Goal: Information Seeking & Learning: Find specific fact

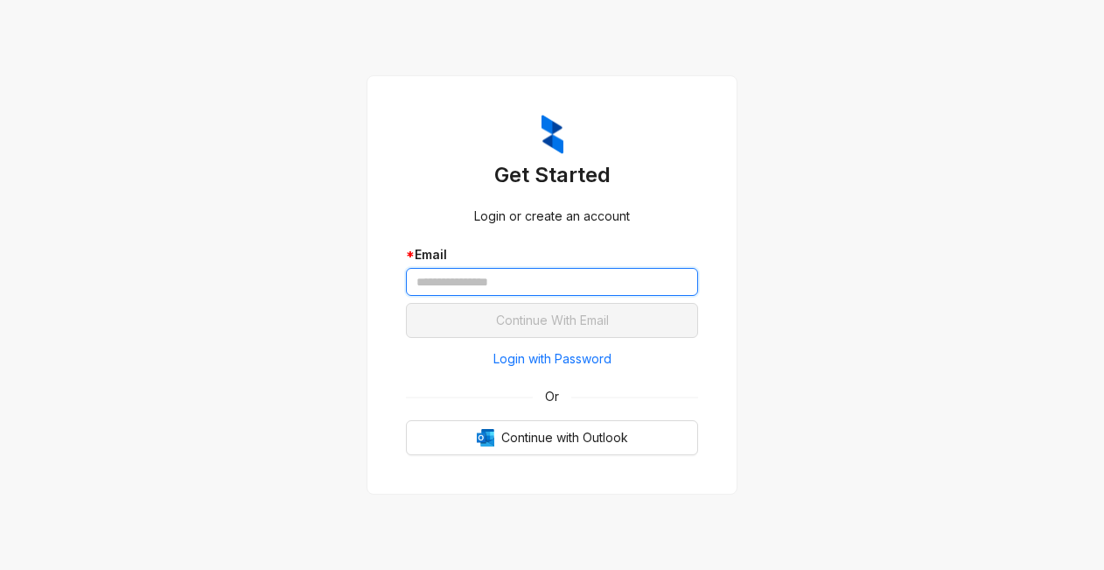
click at [469, 283] on input "text" at bounding box center [552, 282] width 292 height 28
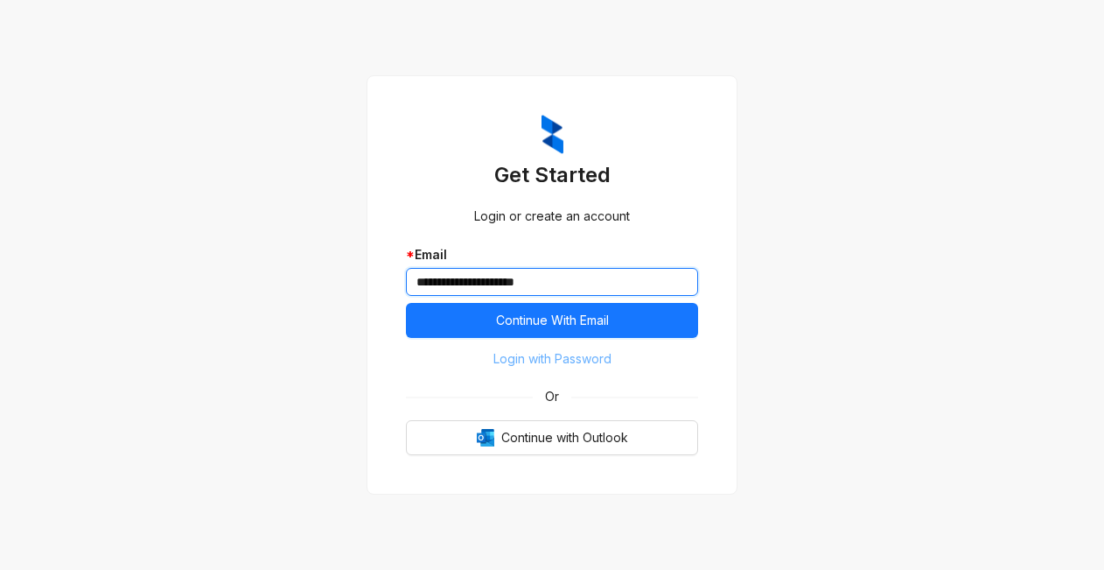
type input "**********"
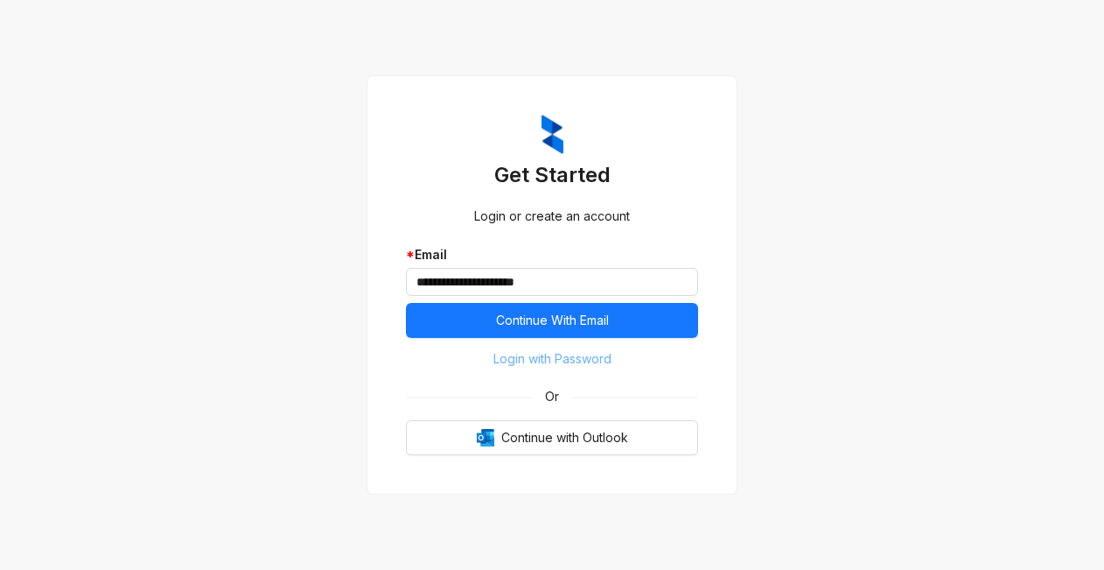
click at [499, 360] on span "Login with Password" at bounding box center [552, 358] width 118 height 19
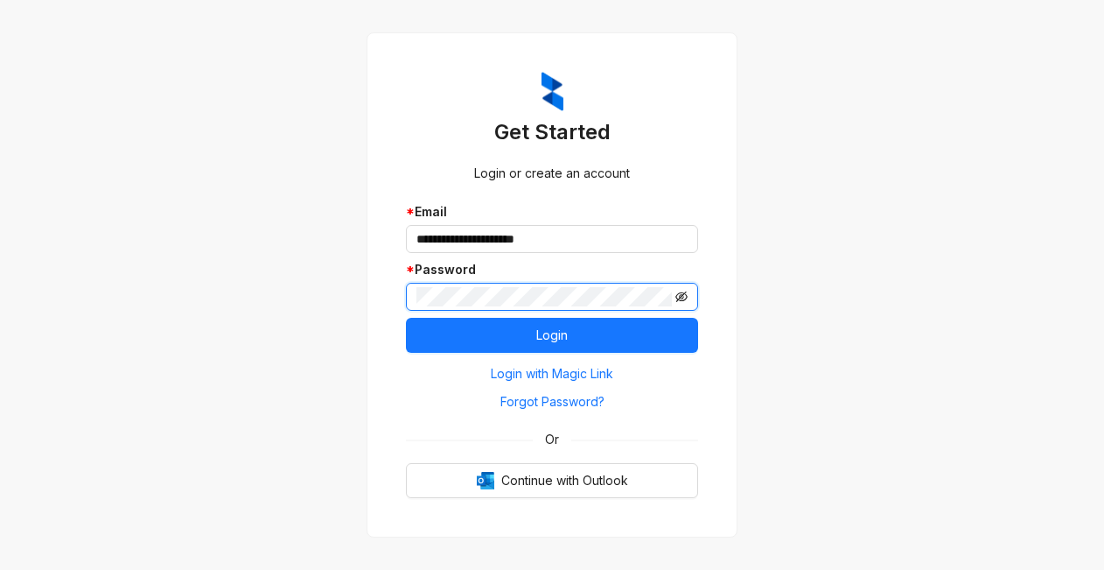
click at [685, 294] on icon "eye-invisible" at bounding box center [681, 296] width 12 height 12
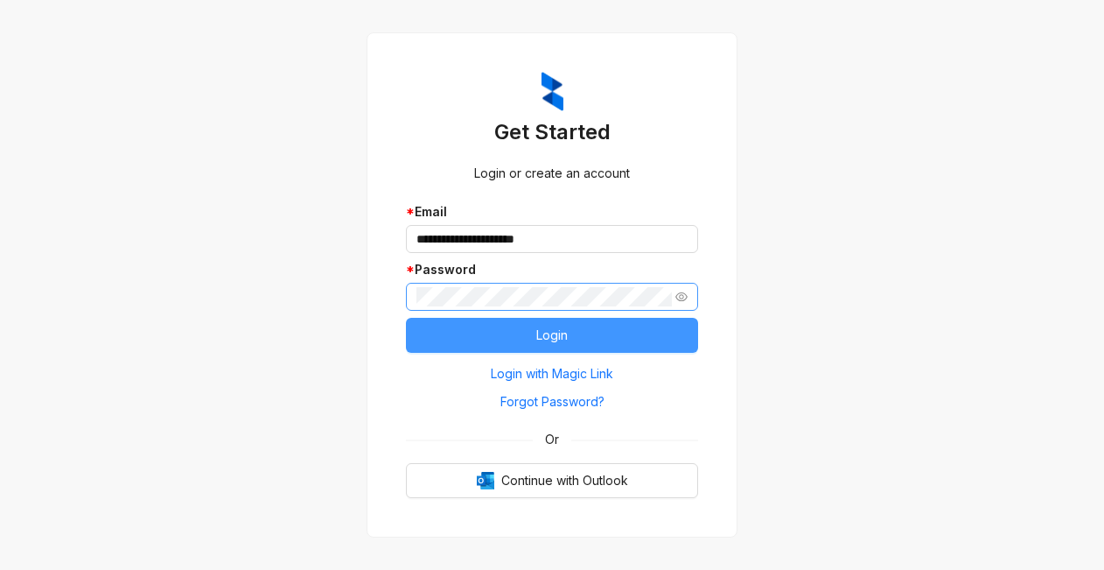
click at [515, 345] on button "Login" at bounding box center [552, 335] width 292 height 35
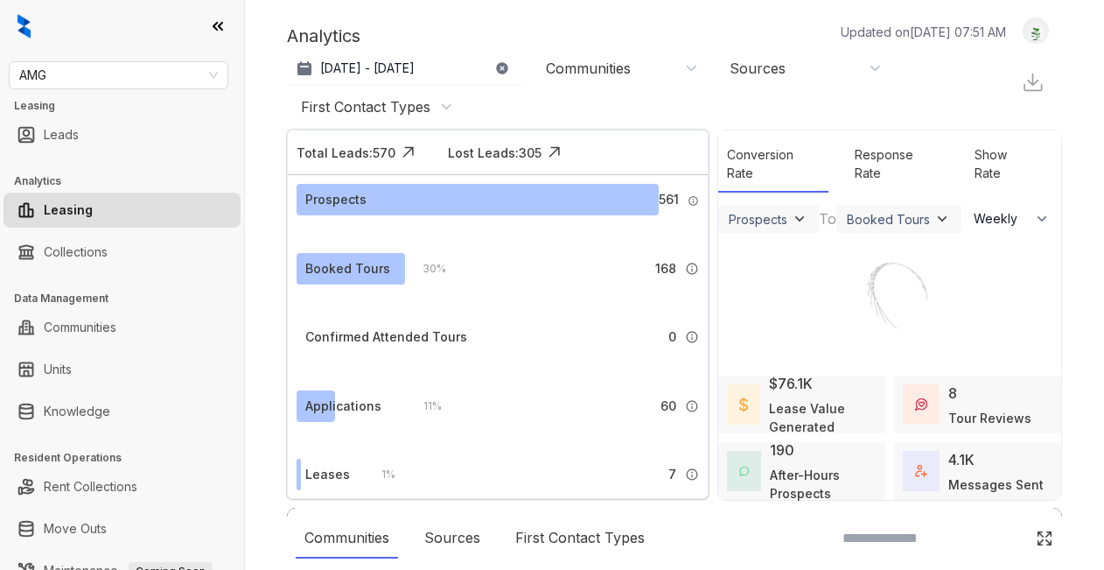
select select "******"
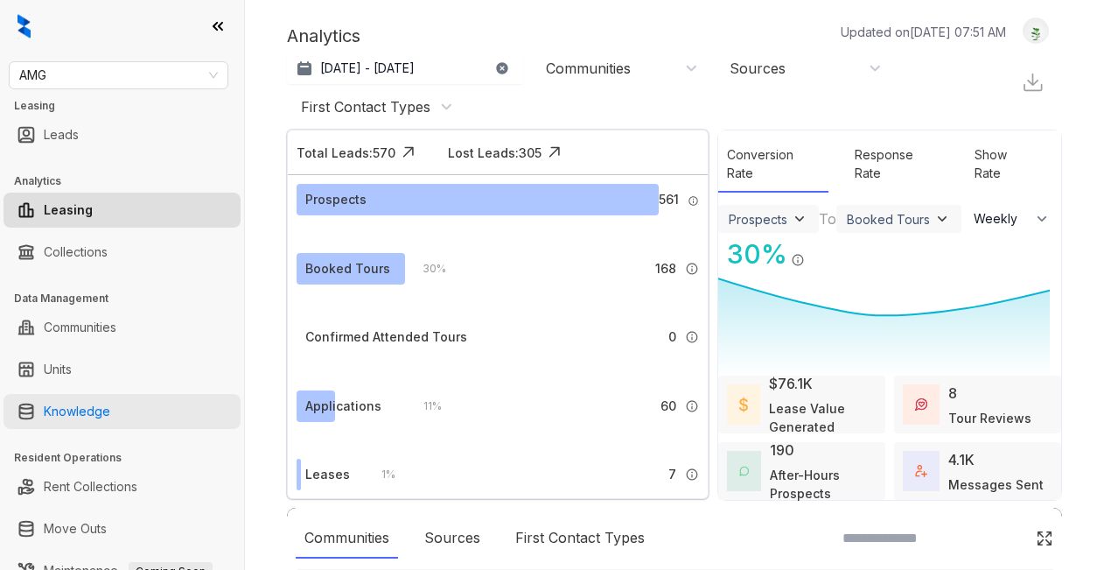
click at [61, 408] on link "Knowledge" at bounding box center [77, 411] width 66 height 35
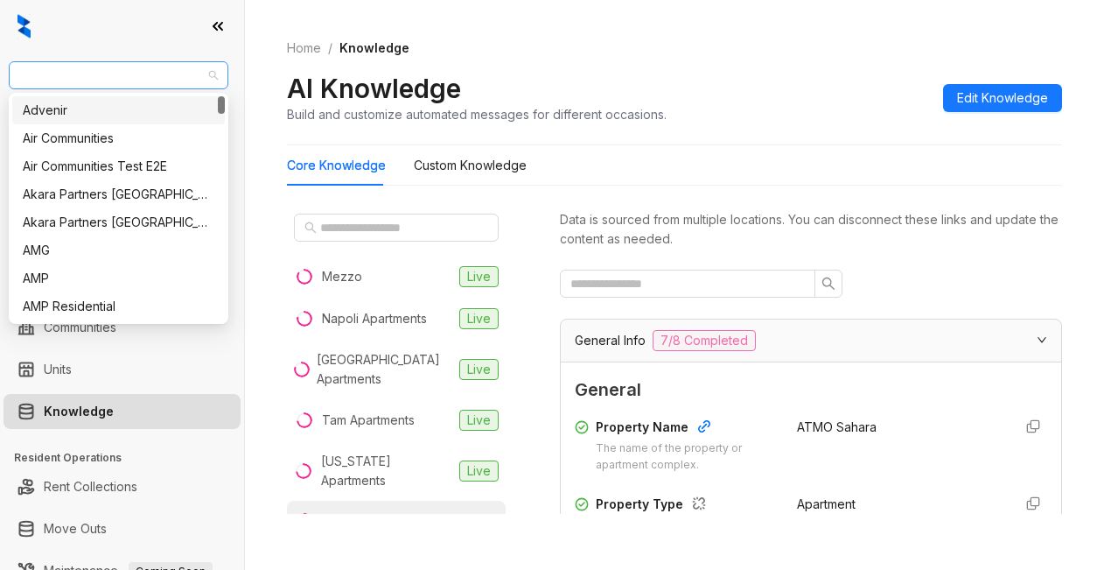
click at [63, 87] on span "AMG" at bounding box center [118, 75] width 199 height 26
click at [54, 246] on div "AMG" at bounding box center [119, 250] width 192 height 19
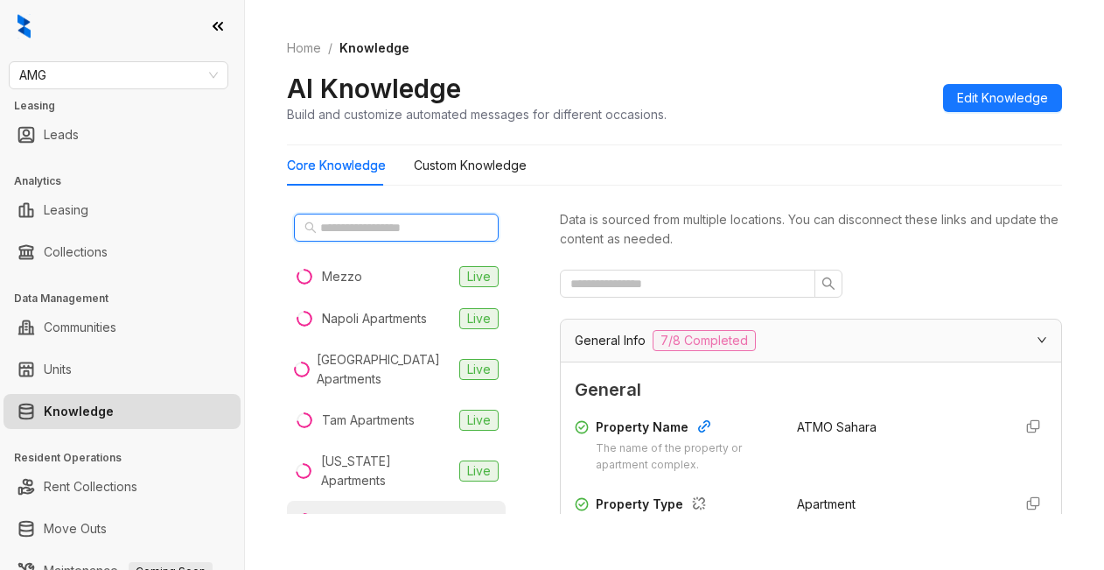
click at [346, 219] on input "text" at bounding box center [397, 227] width 154 height 19
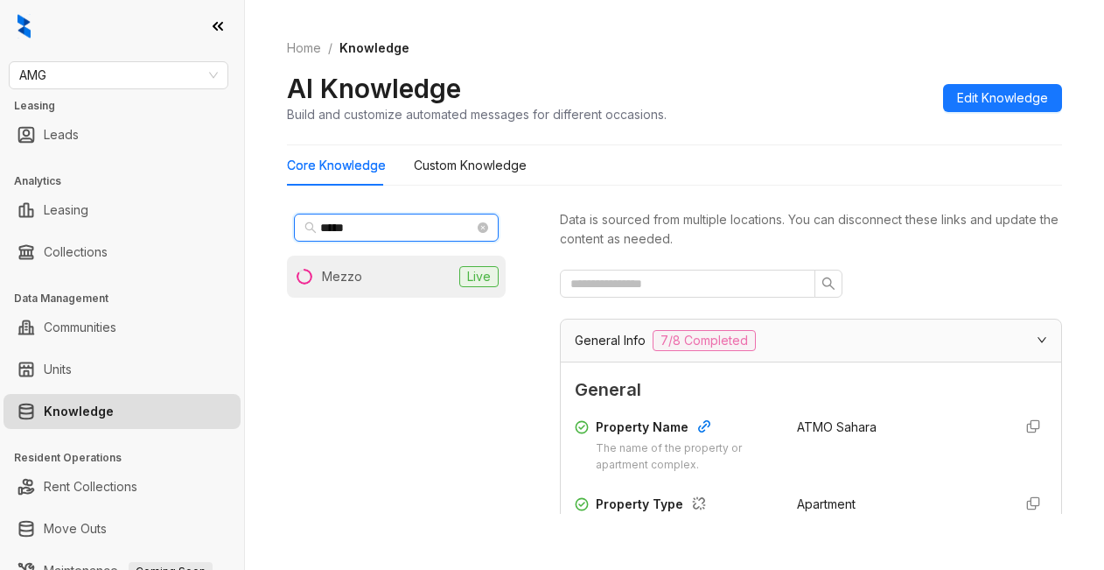
type input "*****"
click at [365, 268] on li "Mezzo Live" at bounding box center [396, 276] width 219 height 42
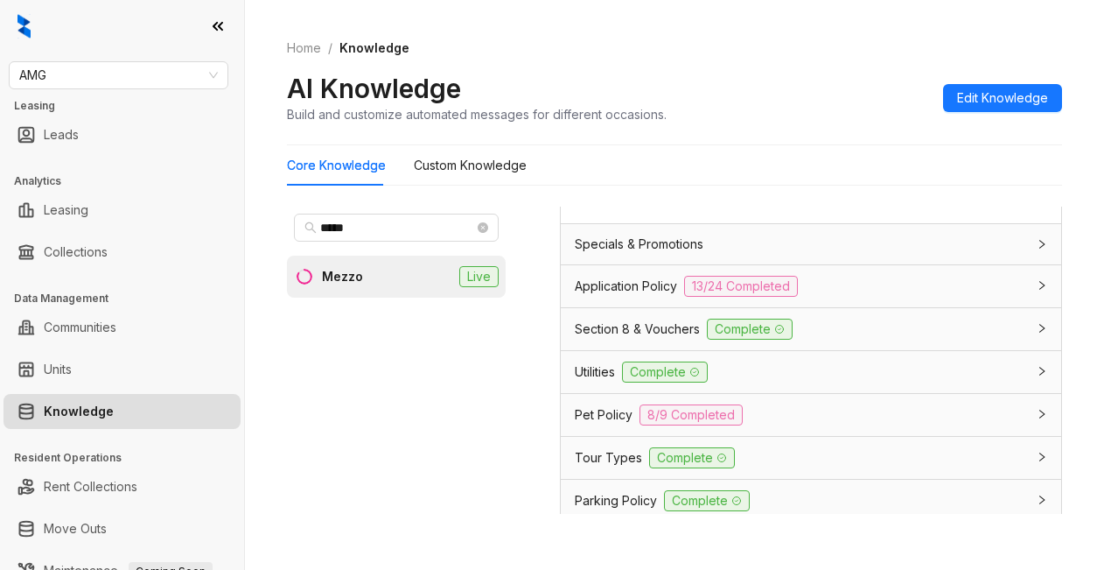
scroll to position [1312, 0]
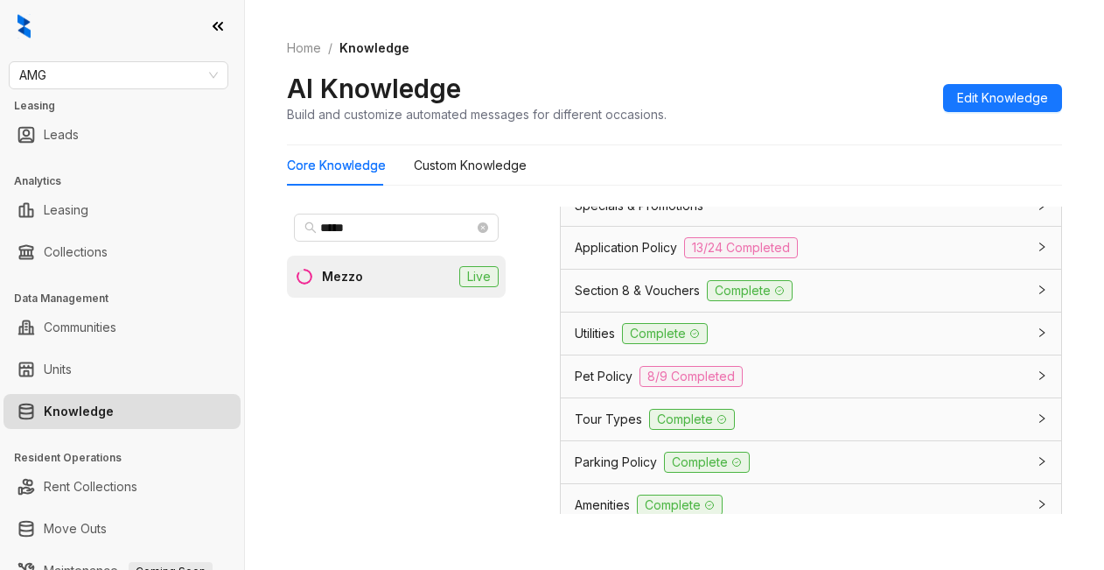
click at [609, 257] on span "Application Policy" at bounding box center [626, 247] width 102 height 19
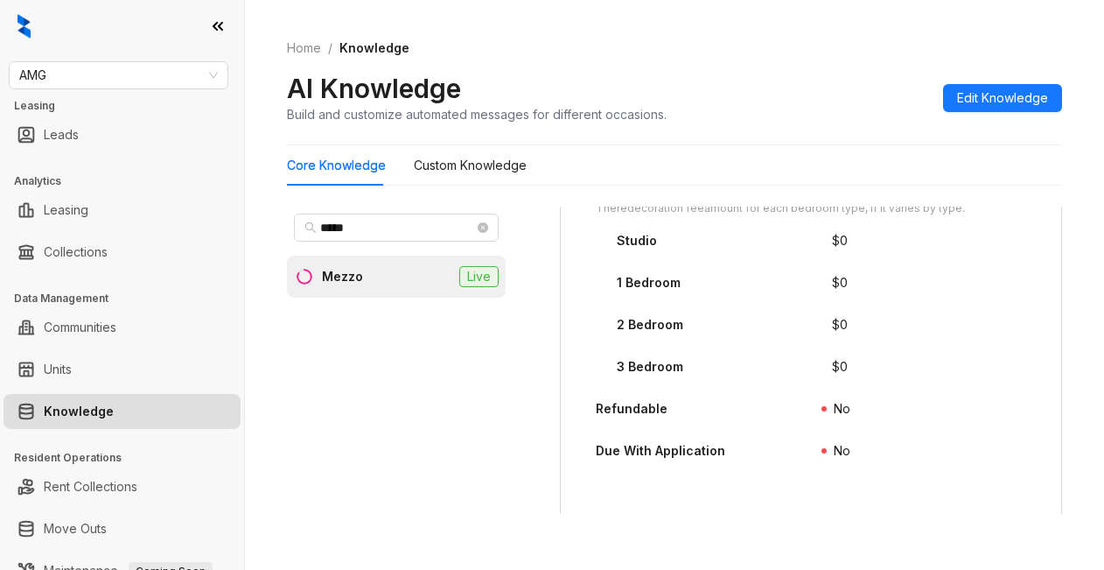
scroll to position [3062, 0]
click at [431, 163] on Knowledge "Custom Knowledge" at bounding box center [470, 165] width 113 height 19
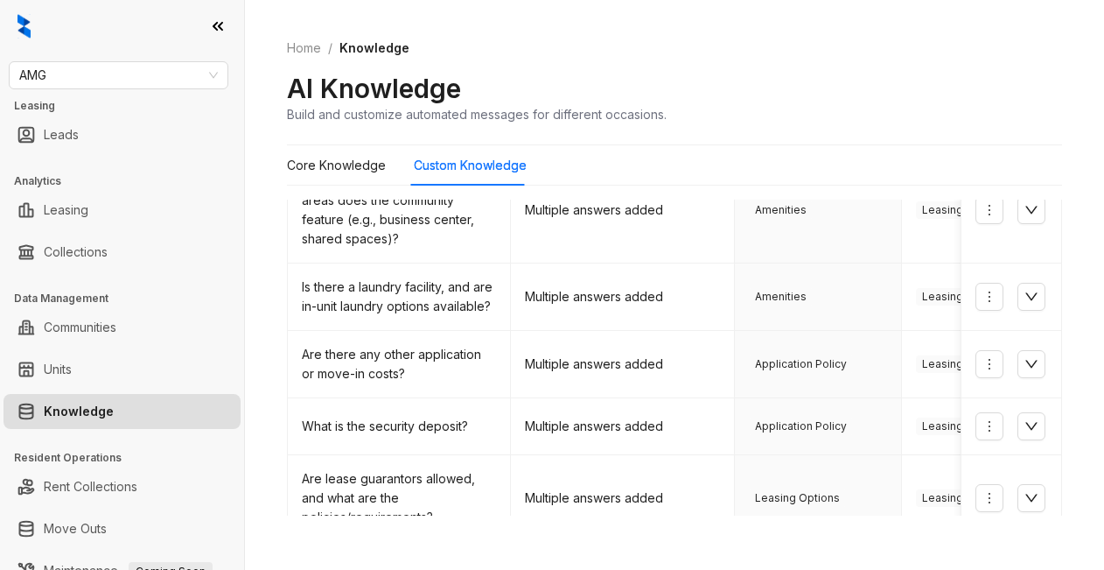
scroll to position [262, 0]
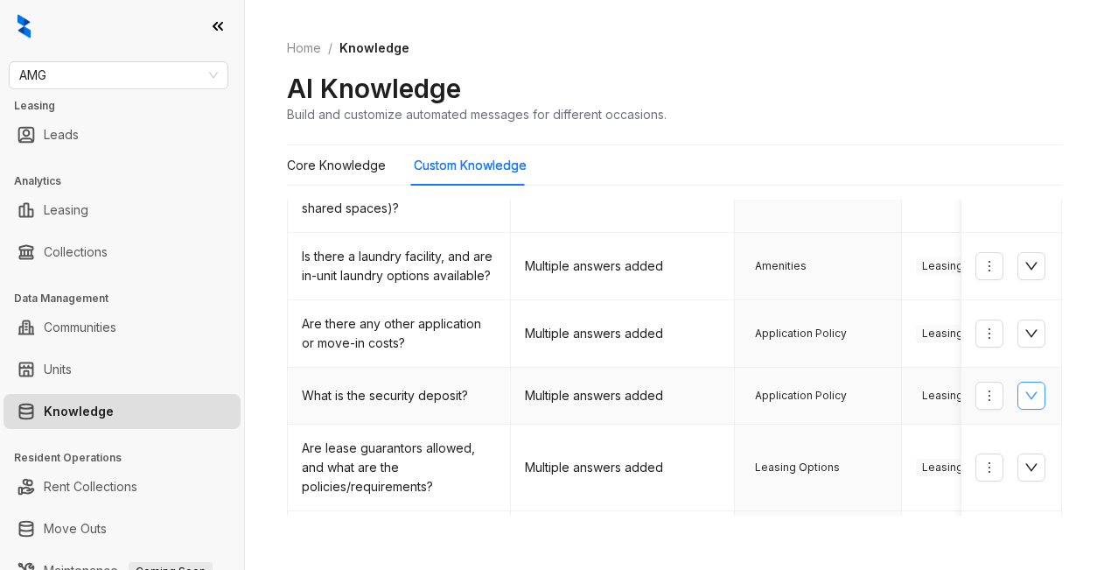
click at [1024, 394] on icon "down" at bounding box center [1031, 395] width 14 height 14
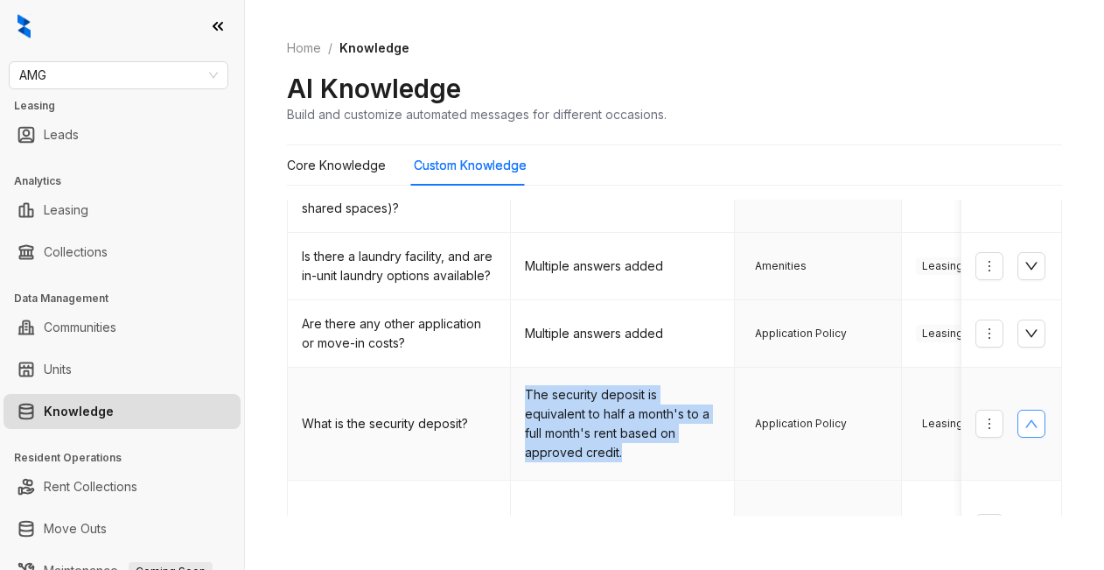
drag, startPoint x: 523, startPoint y: 381, endPoint x: 653, endPoint y: 448, distance: 145.6
click at [653, 448] on td "The security deposit is equivalent to half a month's to a full month's rent bas…" at bounding box center [622, 423] width 223 height 113
copy td "The security deposit is equivalent to half a month's to a full month's rent bas…"
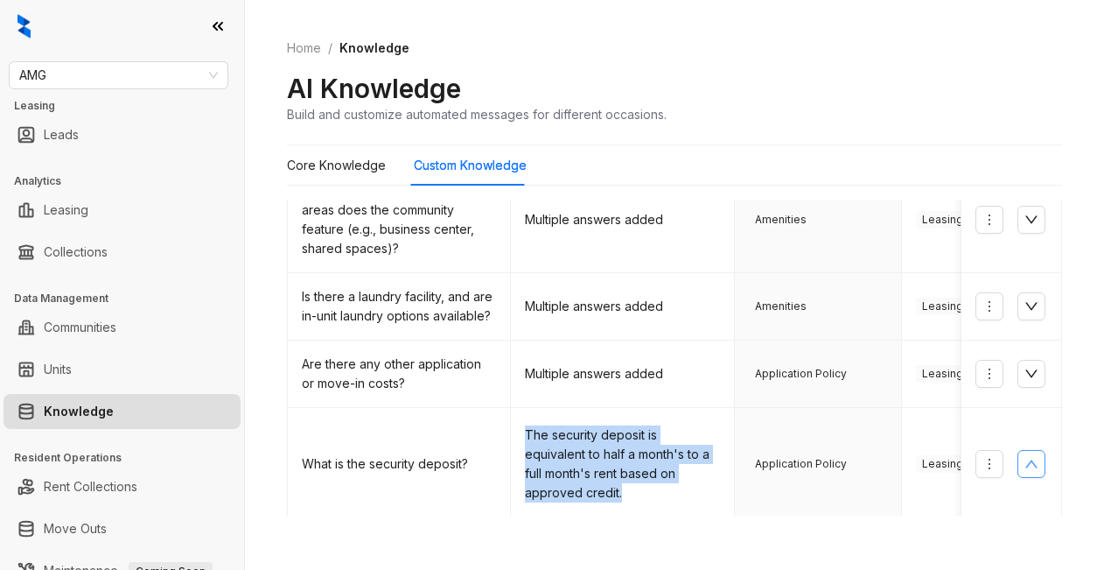
scroll to position [175, 0]
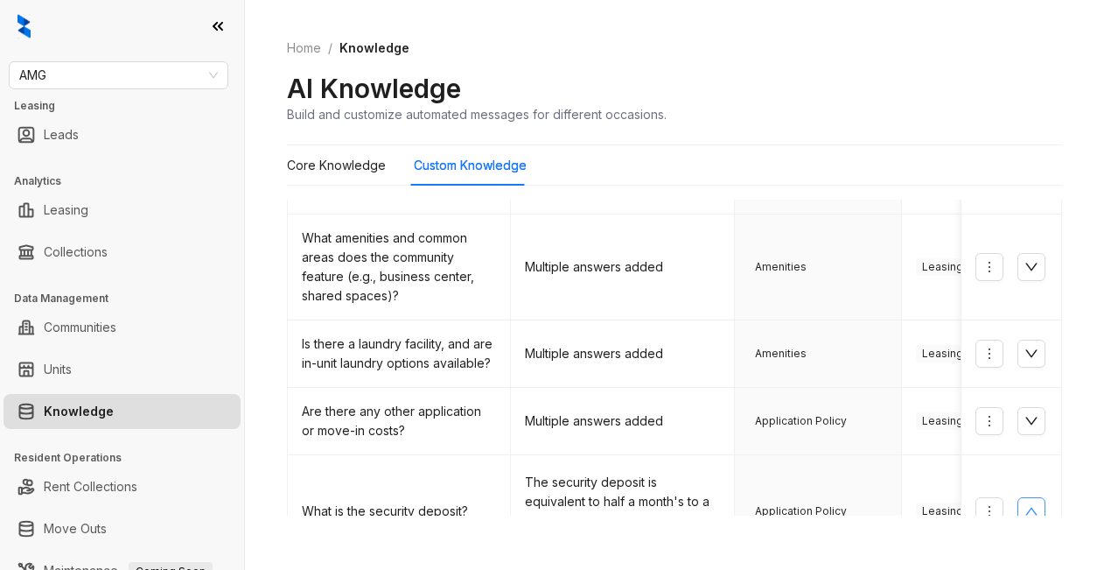
click at [809, 116] on div "AI Knowledge Build and customize automated messages for different occasions." at bounding box center [674, 98] width 775 height 52
